Goal: Information Seeking & Learning: Learn about a topic

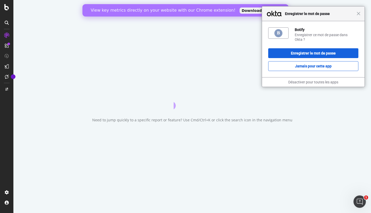
click at [360, 15] on span "Fermer" at bounding box center [359, 14] width 4 height 4
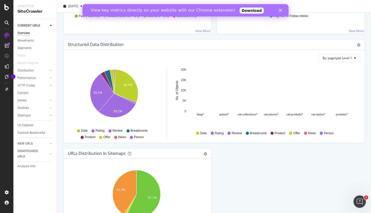
scroll to position [535, 0]
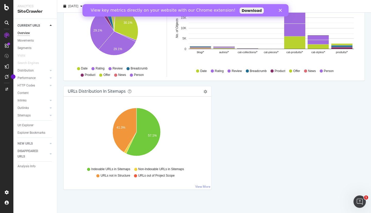
click at [48, 71] on div at bounding box center [45, 70] width 5 height 5
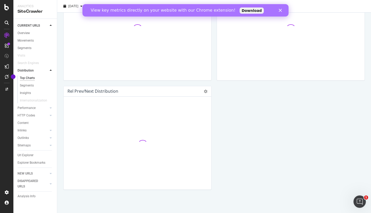
click at [49, 70] on div at bounding box center [50, 70] width 5 height 5
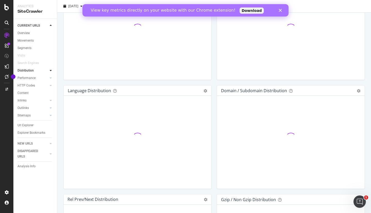
scroll to position [535, 0]
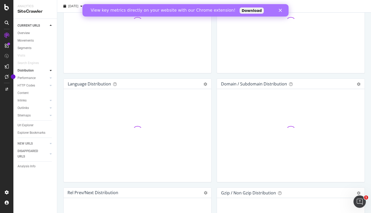
click at [50, 83] on div at bounding box center [50, 85] width 5 height 5
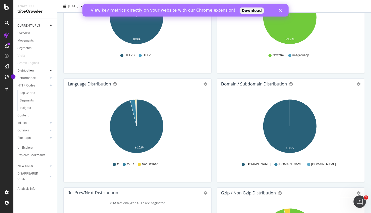
click at [50, 125] on div at bounding box center [50, 122] width 5 height 5
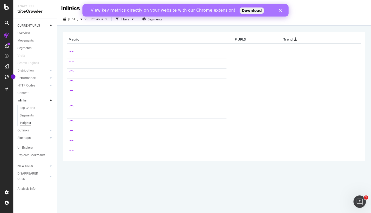
click at [50, 124] on div at bounding box center [50, 122] width 5 height 5
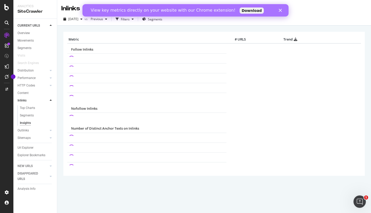
click at [49, 131] on div at bounding box center [50, 130] width 5 height 5
click at [51, 135] on div "Sitemaps" at bounding box center [37, 137] width 39 height 7
click at [51, 137] on icon at bounding box center [51, 137] width 2 height 3
click at [51, 101] on icon at bounding box center [51, 100] width 2 height 3
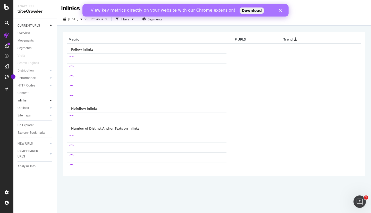
click at [52, 87] on icon at bounding box center [51, 85] width 2 height 3
click at [30, 93] on div "Top Charts" at bounding box center [27, 92] width 15 height 5
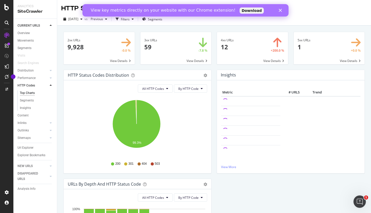
click at [279, 10] on icon "Fermer" at bounding box center [280, 10] width 3 height 3
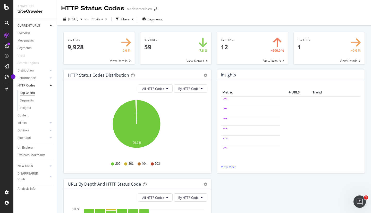
click at [194, 60] on span at bounding box center [176, 48] width 71 height 32
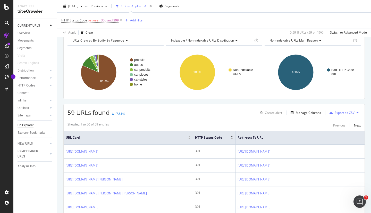
scroll to position [23, 0]
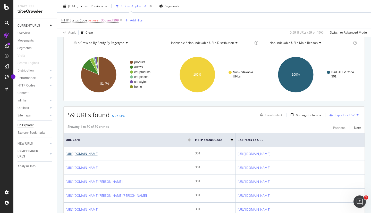
click at [98, 154] on link "[URL][DOMAIN_NAME]" at bounding box center [82, 153] width 33 height 5
click at [104, 155] on icon at bounding box center [102, 153] width 3 height 3
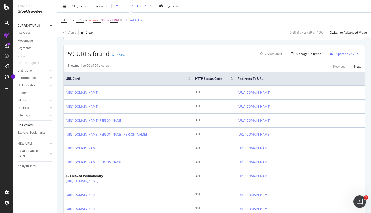
scroll to position [0, 2]
click at [276, 94] on icon at bounding box center [273, 92] width 3 height 3
click at [354, 68] on div "Next" at bounding box center [357, 66] width 7 height 4
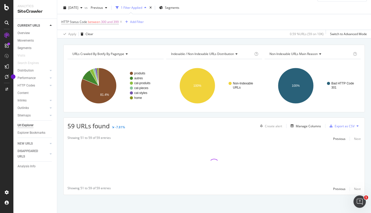
scroll to position [12, 0]
click at [307, 126] on div "Manage Columns" at bounding box center [308, 126] width 25 height 4
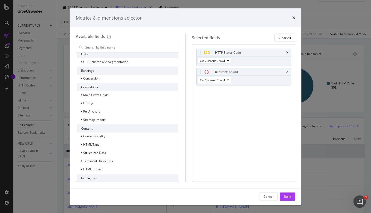
scroll to position [14, 0]
click at [123, 47] on input "modal" at bounding box center [131, 47] width 93 height 8
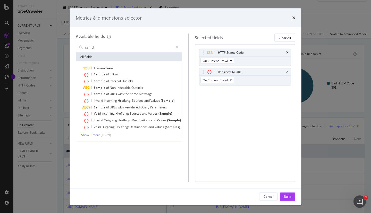
scroll to position [0, 0]
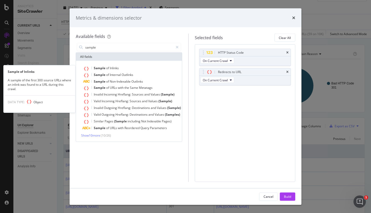
click at [111, 68] on span "Inlinks" at bounding box center [114, 68] width 9 height 4
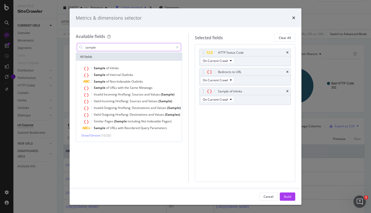
click at [123, 49] on input "sample" at bounding box center [129, 47] width 89 height 8
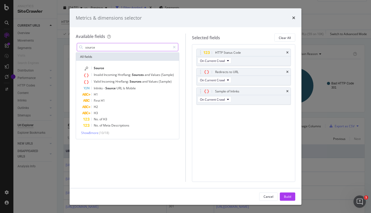
type input "source"
click at [291, 194] on div "Build" at bounding box center [287, 196] width 7 height 4
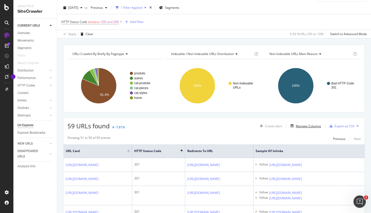
scroll to position [0, 131]
